Goal: Check status: Check status

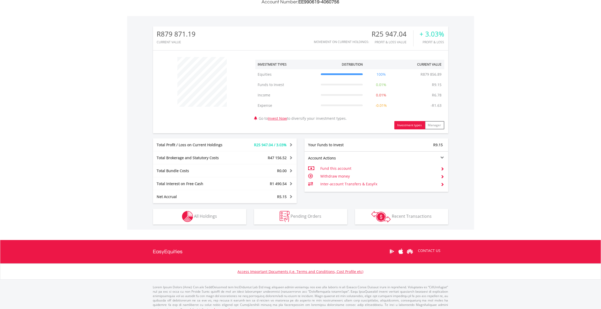
scroll to position [150, 0]
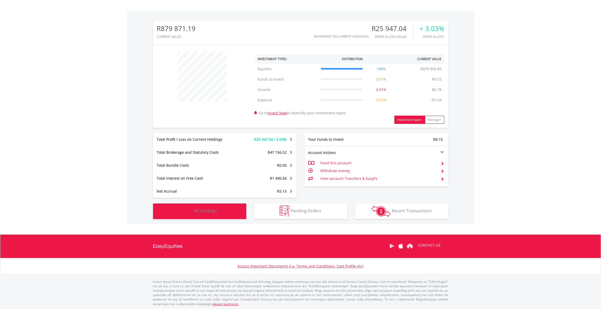
click at [222, 211] on button "Holdings All Holdings" at bounding box center [199, 211] width 93 height 16
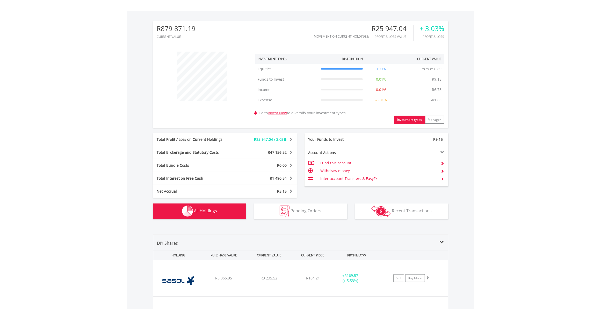
scroll to position [304, 0]
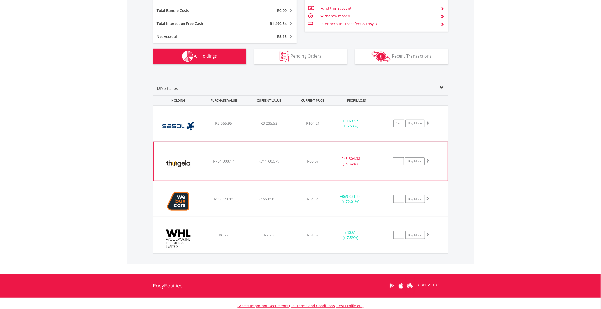
click at [302, 126] on div "R85.67" at bounding box center [312, 123] width 41 height 5
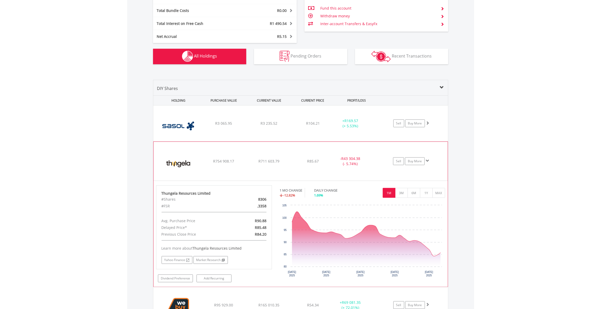
click at [302, 126] on div "R85.67" at bounding box center [312, 123] width 41 height 5
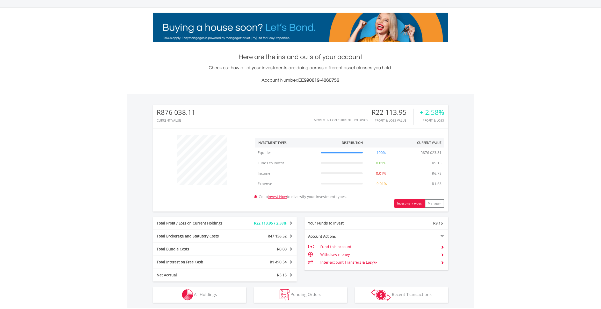
scroll to position [150, 0]
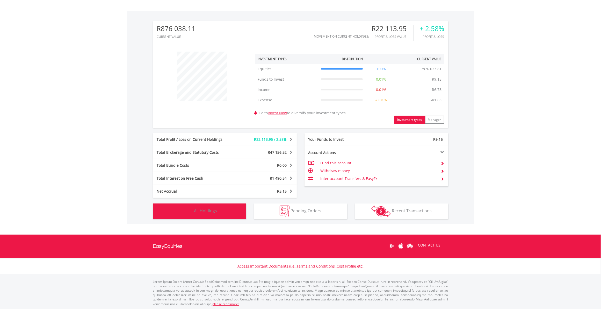
click at [227, 217] on button "Holdings All Holdings" at bounding box center [199, 211] width 93 height 16
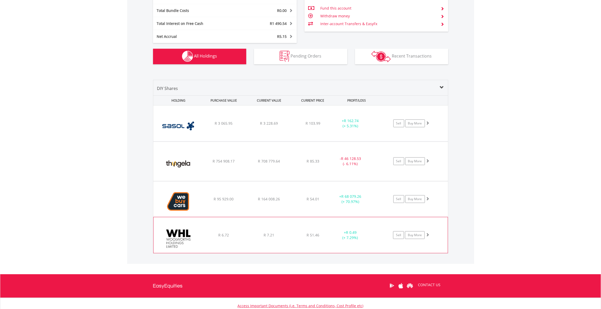
scroll to position [0, 0]
